Goal: Navigation & Orientation: Find specific page/section

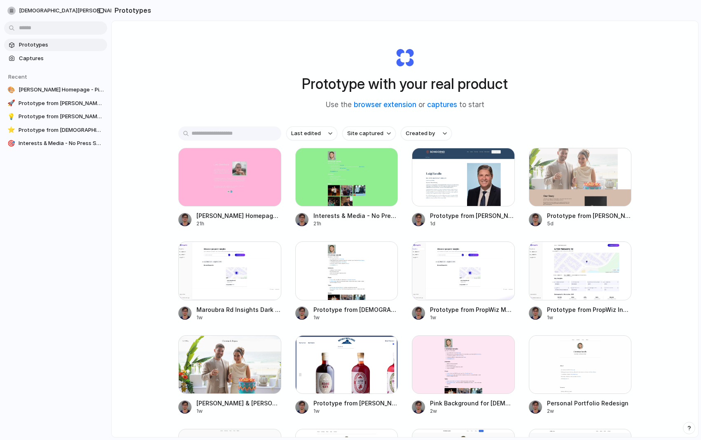
click at [74, 273] on div "christian-iacullo Prototypes Captures Recent 🎨 Leo Denham Homepage - Pink Backg…" at bounding box center [55, 220] width 111 height 440
click at [89, 176] on div "Prototypes Captures Recent 🎨 Leo Denham Homepage - Pink Background 🚀 Prototype …" at bounding box center [55, 128] width 111 height 257
click at [59, 55] on span "Captures" at bounding box center [61, 58] width 85 height 8
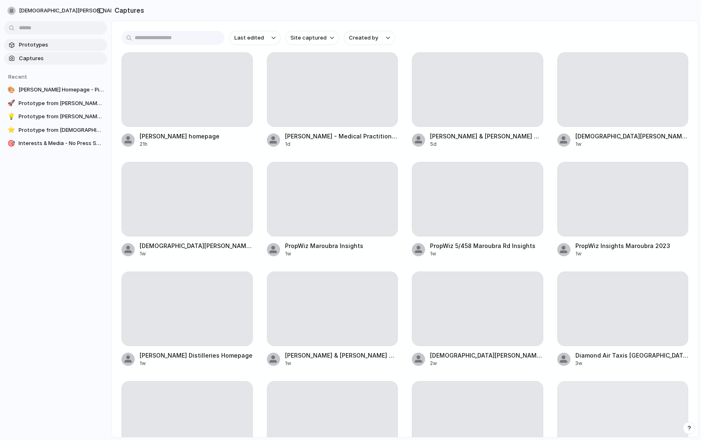
click at [56, 47] on span "Prototypes" at bounding box center [61, 45] width 85 height 8
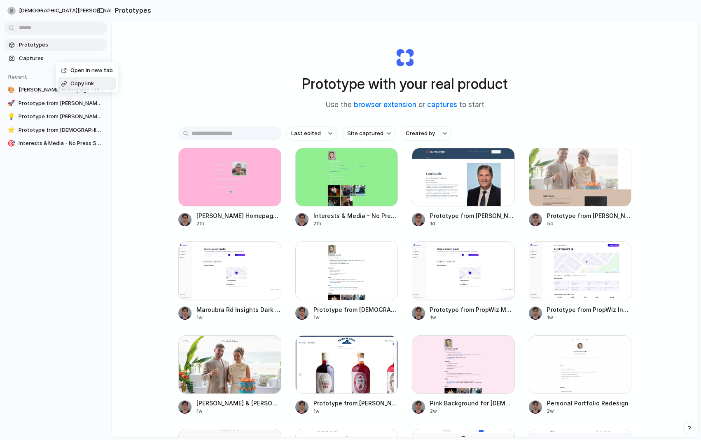
click at [72, 217] on div "Open in new tab Copy link" at bounding box center [350, 220] width 701 height 440
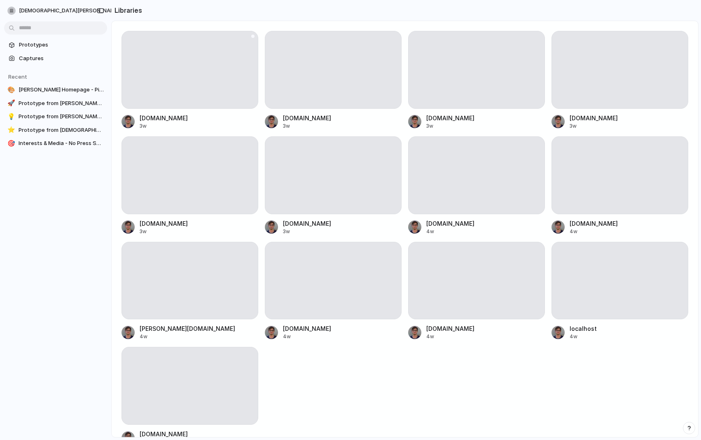
click at [199, 61] on div at bounding box center [189, 70] width 137 height 78
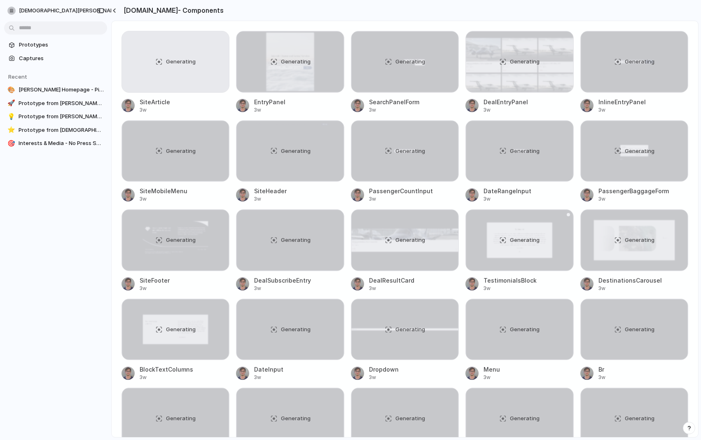
click at [518, 233] on div "Generating" at bounding box center [519, 240] width 107 height 61
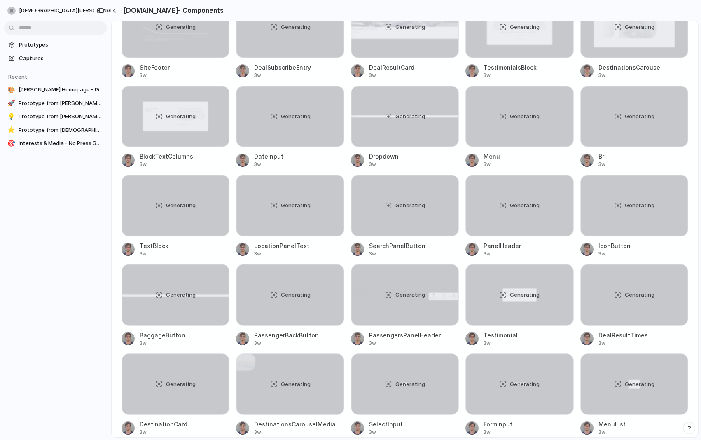
scroll to position [499, 0]
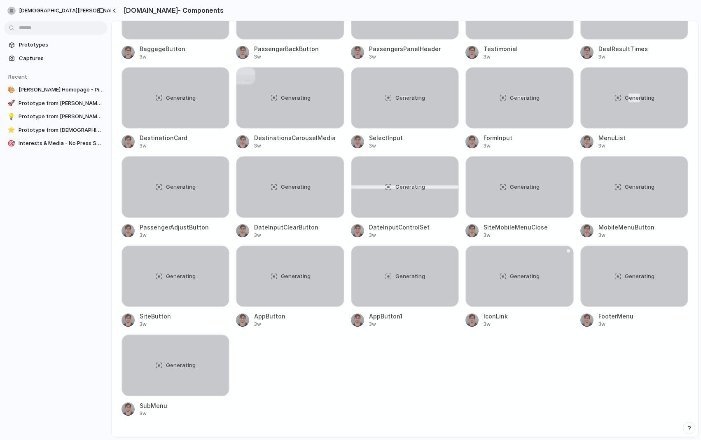
click at [474, 272] on div "Generating" at bounding box center [519, 276] width 107 height 61
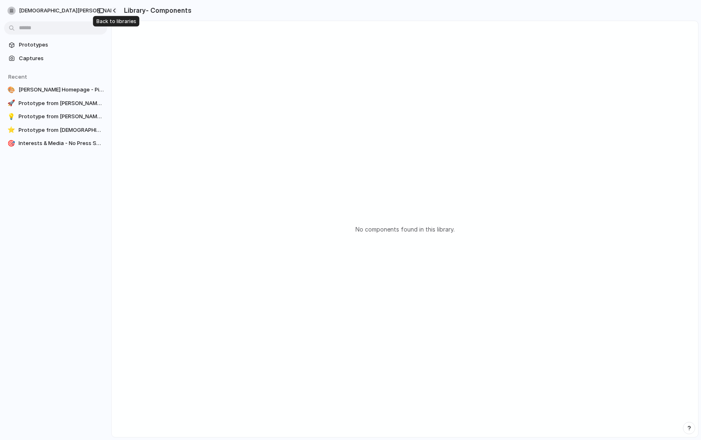
click at [116, 12] on div "button" at bounding box center [114, 10] width 4 height 5
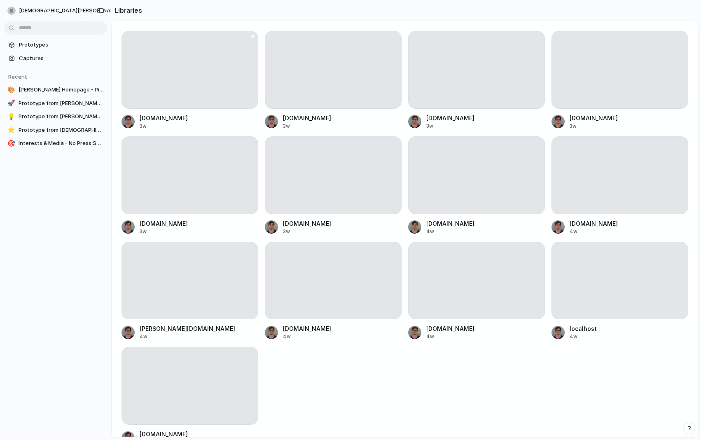
click at [200, 64] on div at bounding box center [189, 70] width 137 height 78
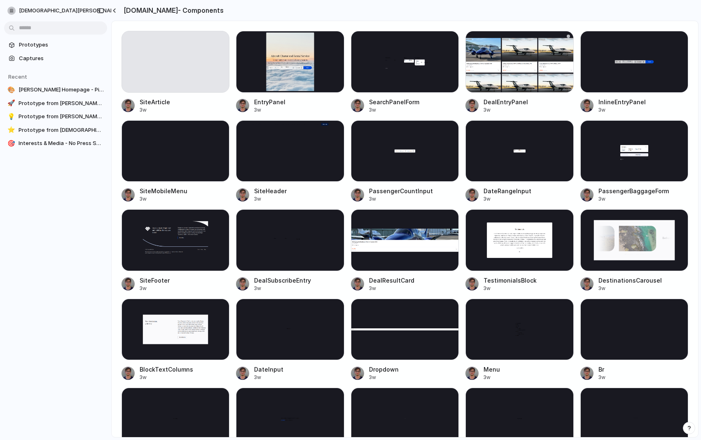
click at [493, 62] on div at bounding box center [519, 62] width 108 height 62
click at [114, 12] on div "button" at bounding box center [114, 10] width 4 height 5
